Goal: Information Seeking & Learning: Learn about a topic

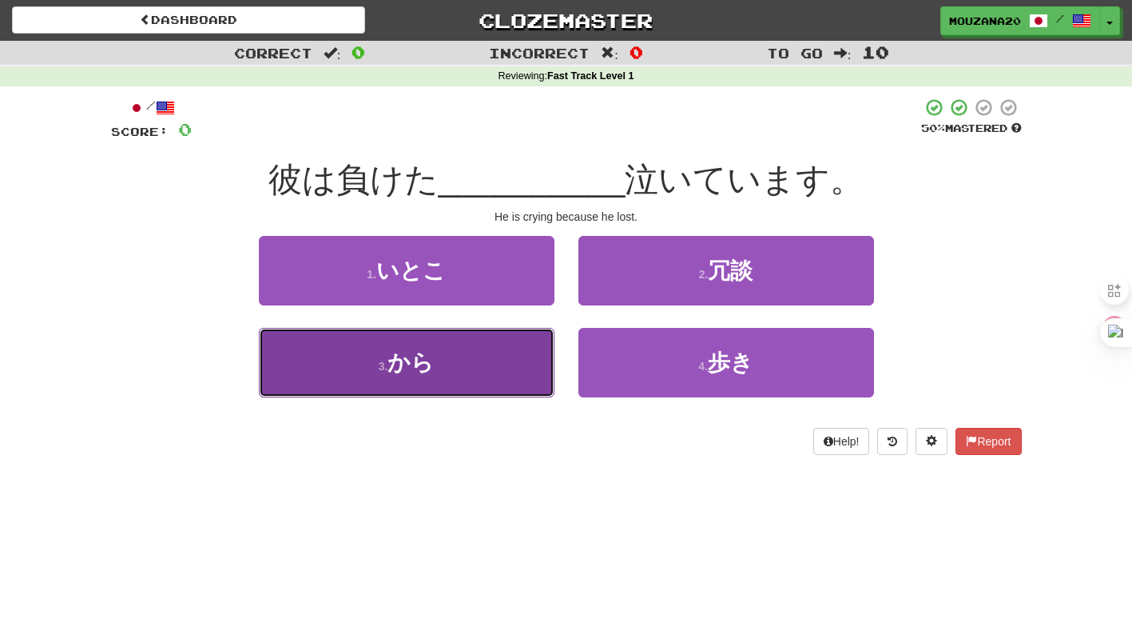
click at [387, 364] on small "3 ." at bounding box center [384, 366] width 10 height 13
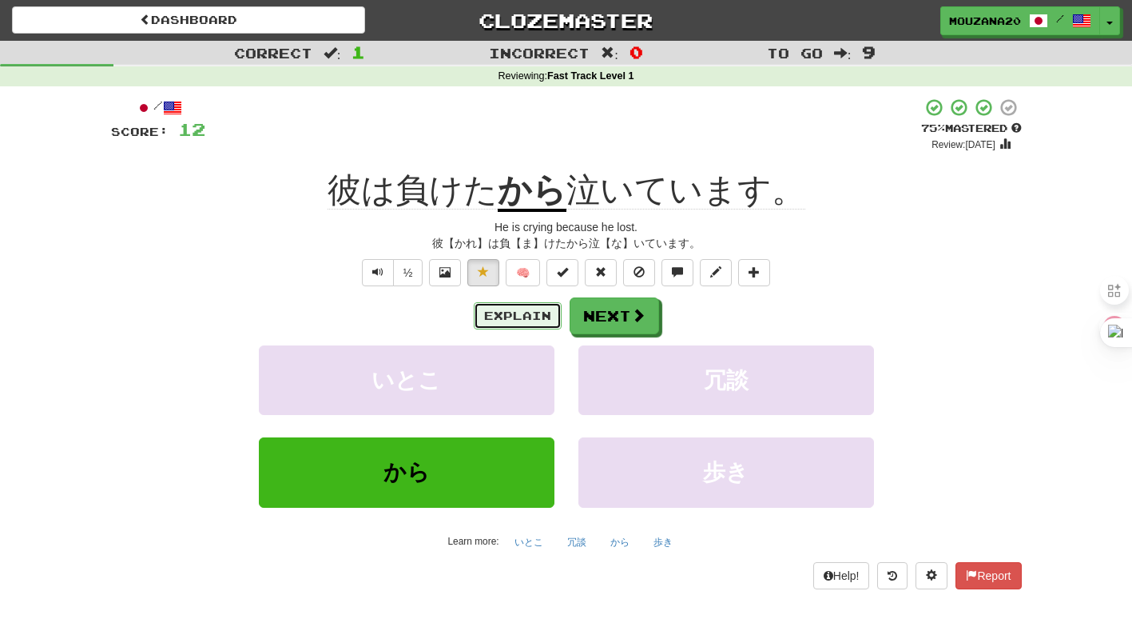
click at [519, 322] on button "Explain" at bounding box center [518, 315] width 88 height 27
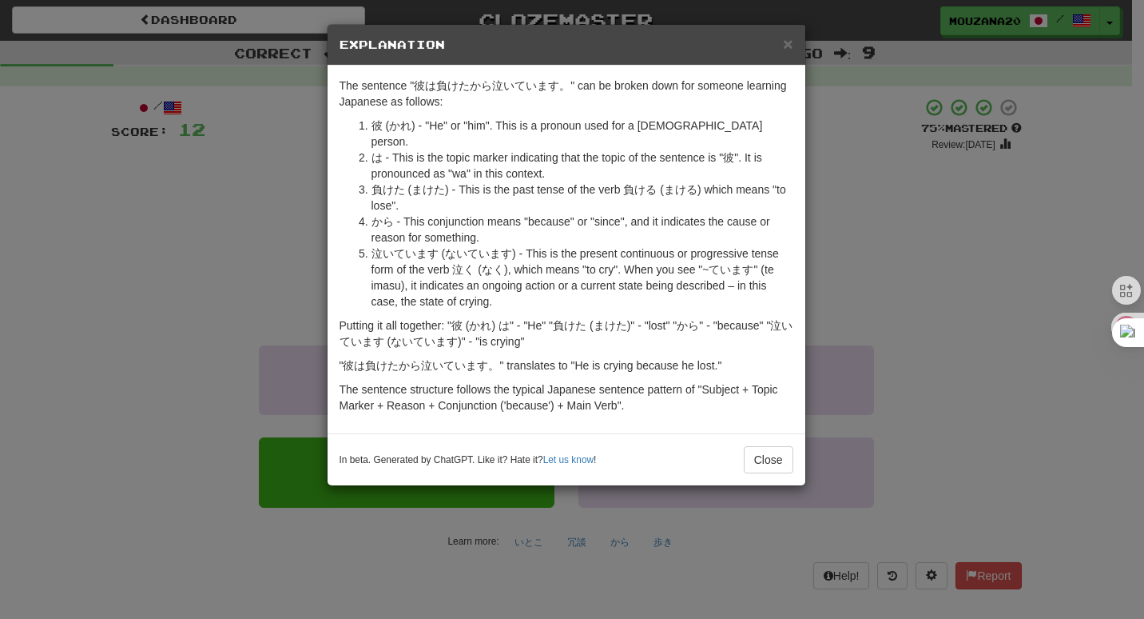
click at [269, 227] on div "× Explanation The sentence "彼は負けたから泣いています。" can be broken down for someone lear…" at bounding box center [572, 309] width 1144 height 619
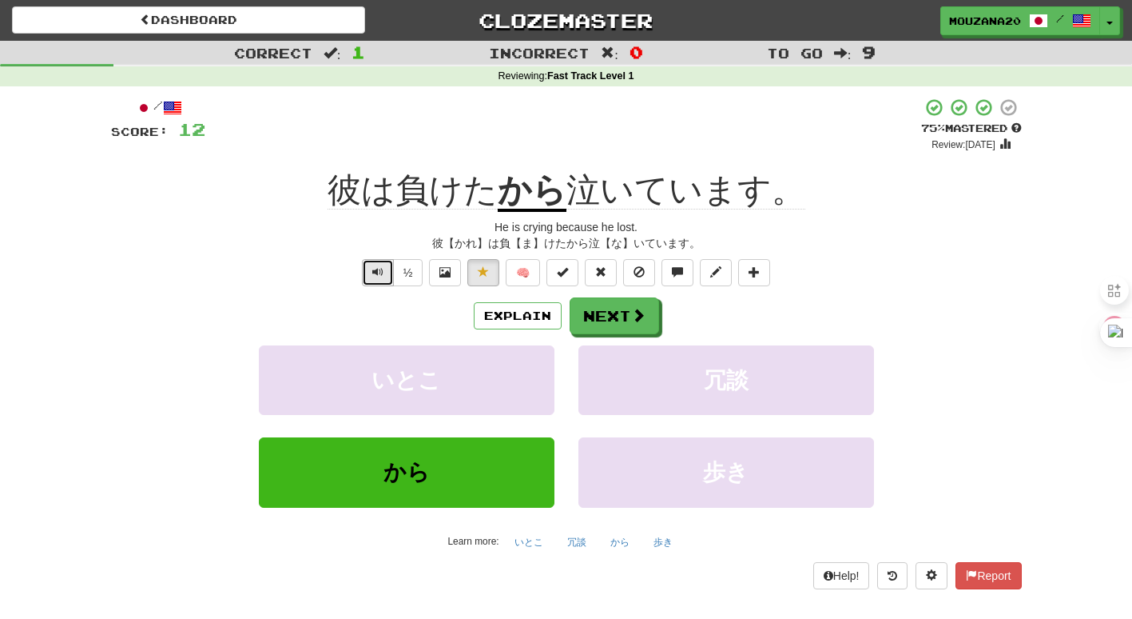
click at [368, 276] on button "Text-to-speech controls" at bounding box center [378, 272] width 32 height 27
